Goal: Navigation & Orientation: Go to known website

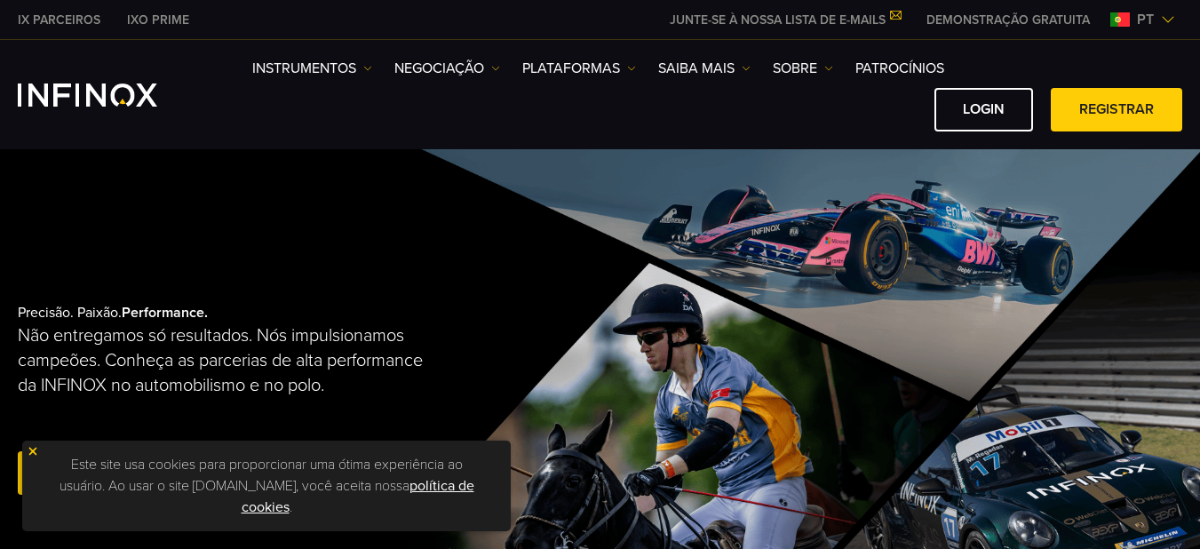
click at [1168, 13] on img at bounding box center [1167, 19] width 14 height 14
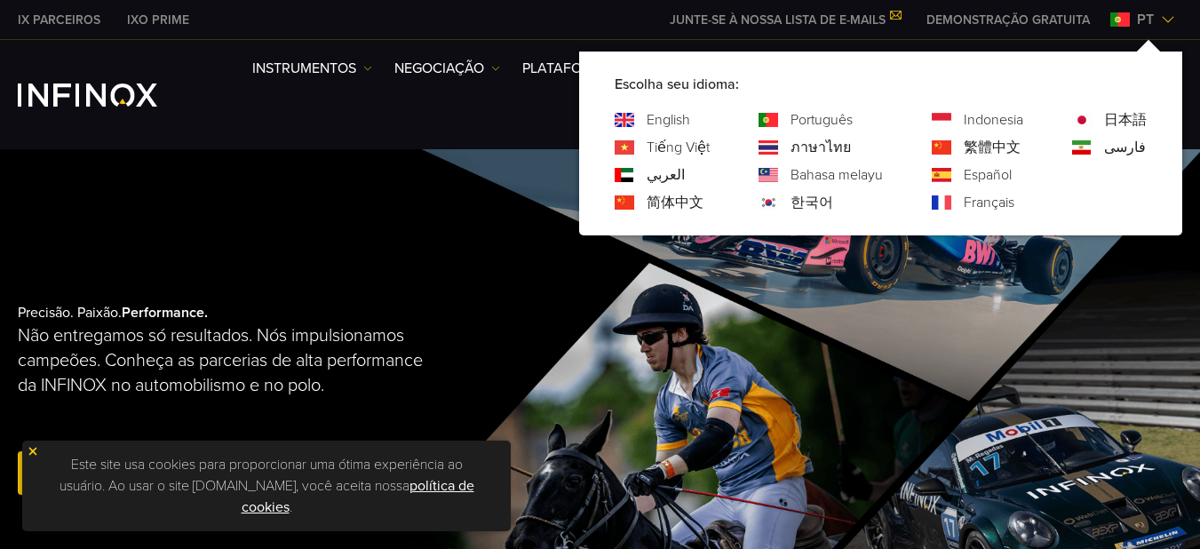
click at [1168, 13] on img at bounding box center [1167, 19] width 14 height 14
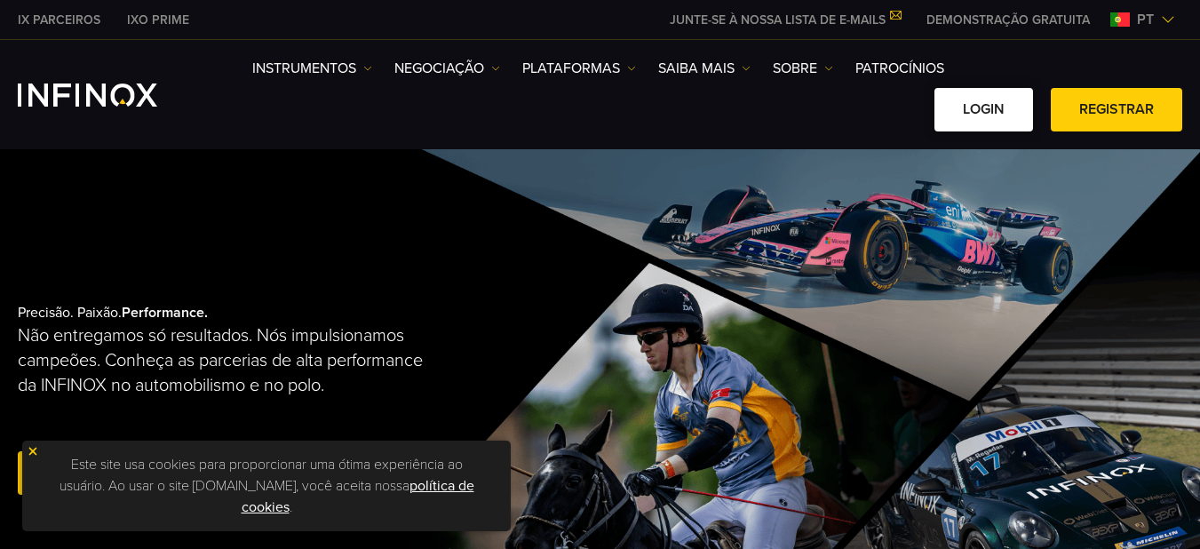
click at [989, 106] on link "Login" at bounding box center [983, 110] width 99 height 44
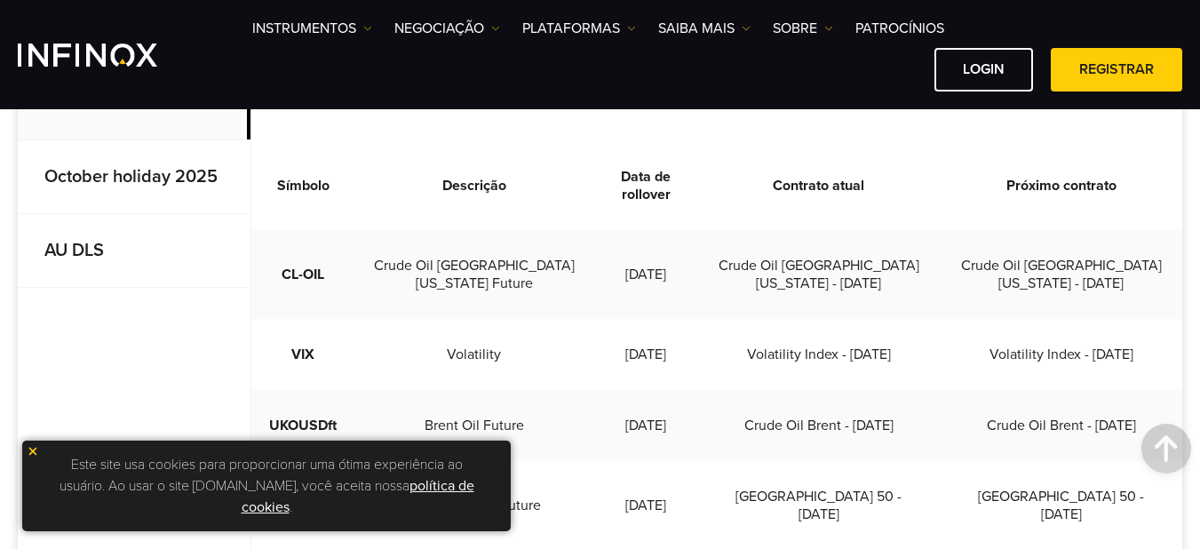
scroll to position [622, 0]
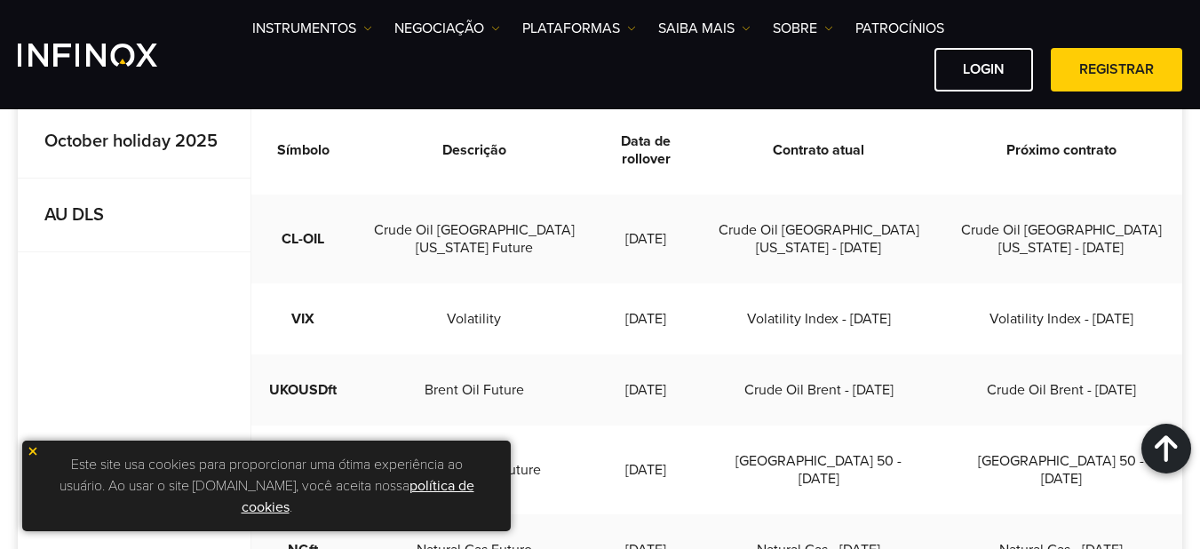
click at [34, 451] on img at bounding box center [33, 451] width 12 height 12
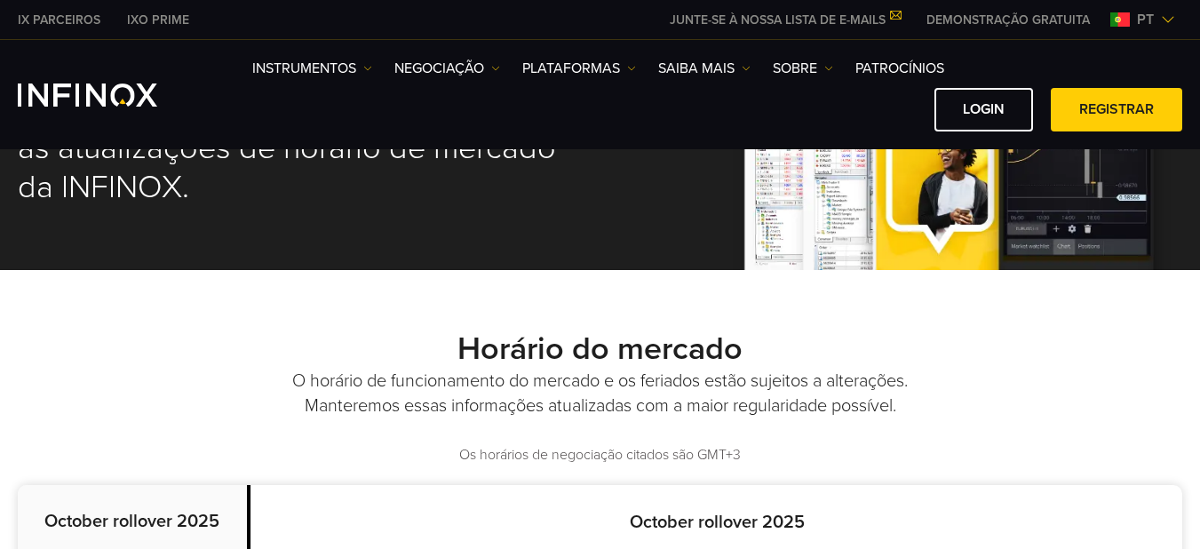
scroll to position [0, 0]
